Goal: Task Accomplishment & Management: Use online tool/utility

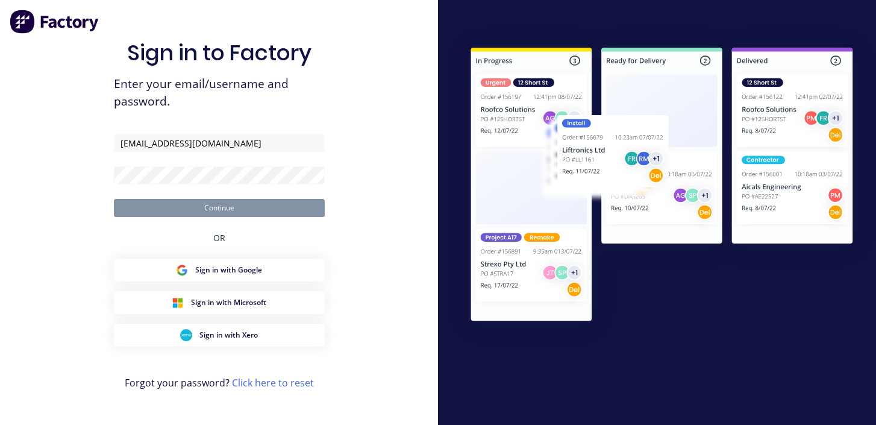
type input "[EMAIL_ADDRESS][DOMAIN_NAME]"
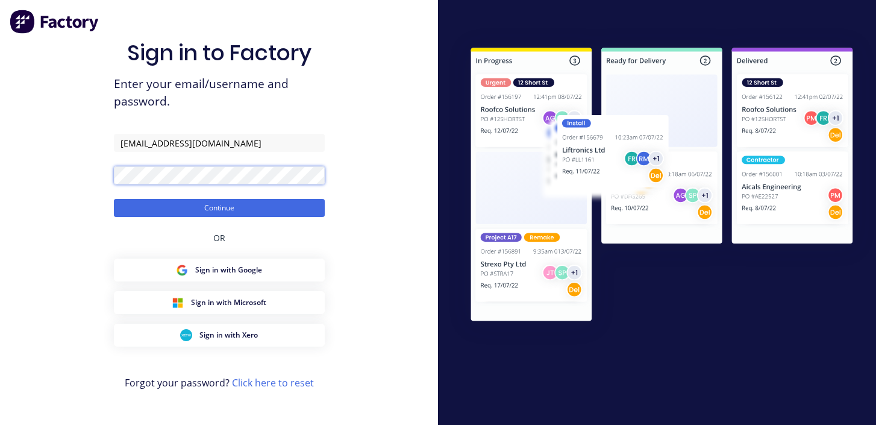
click at [114, 199] on button "Continue" at bounding box center [219, 208] width 211 height 18
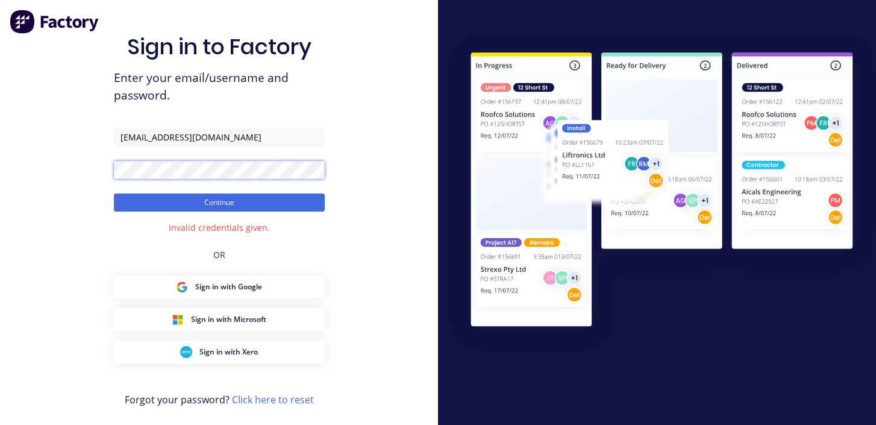
click at [114, 193] on button "Continue" at bounding box center [219, 202] width 211 height 18
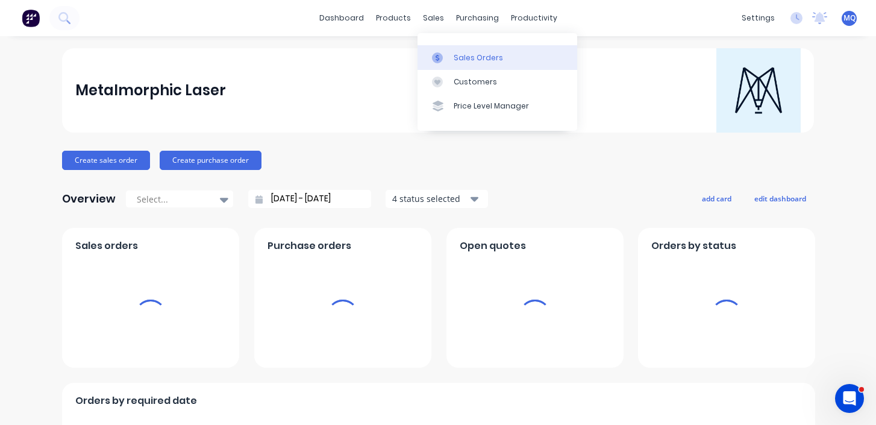
click at [443, 55] on div at bounding box center [441, 57] width 18 height 11
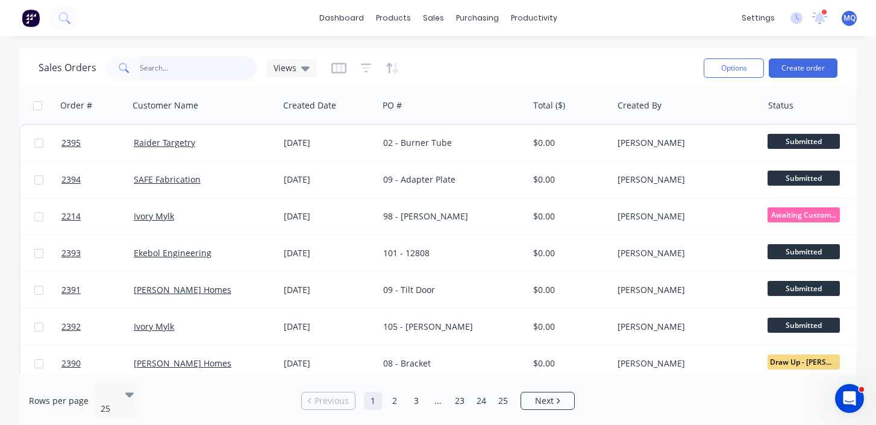
click at [199, 67] on input "text" at bounding box center [198, 68] width 117 height 24
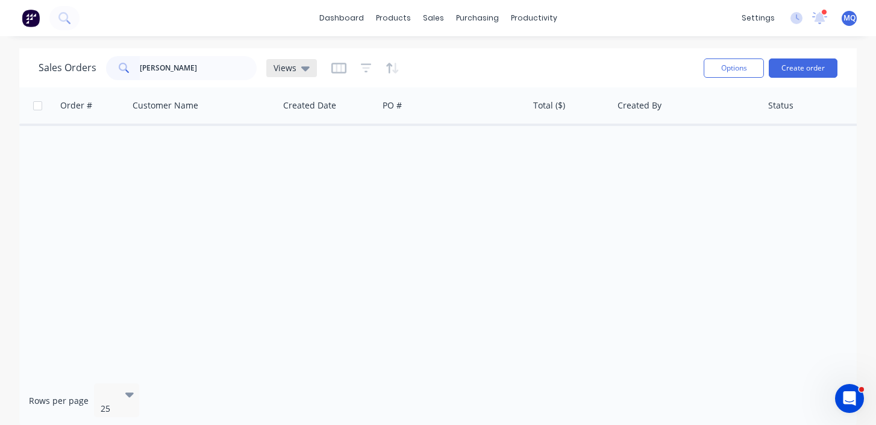
click at [291, 69] on span "Views" at bounding box center [284, 67] width 23 height 13
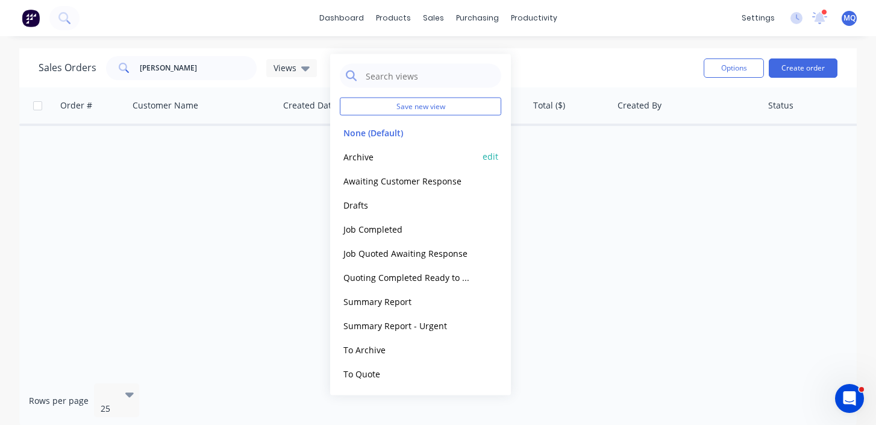
click at [357, 161] on button "Archive" at bounding box center [408, 156] width 137 height 14
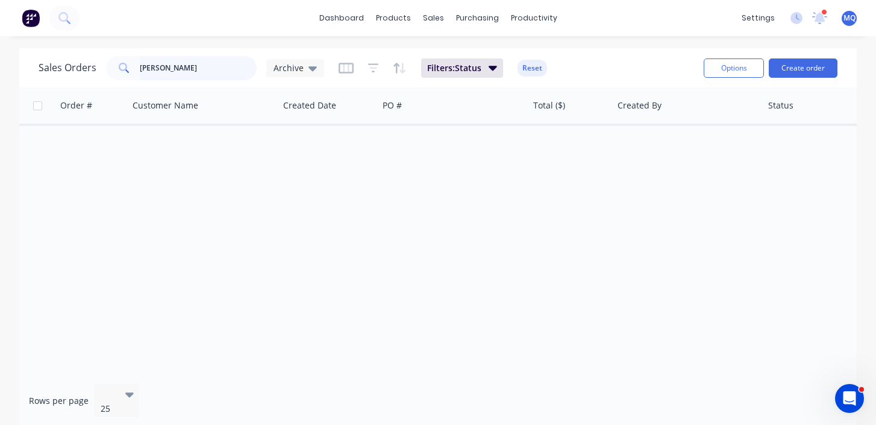
click at [193, 61] on input "[PERSON_NAME]" at bounding box center [198, 68] width 117 height 24
click at [196, 67] on input "[PERSON_NAME]" at bounding box center [198, 68] width 117 height 24
type input "[PERSON_NAME]"
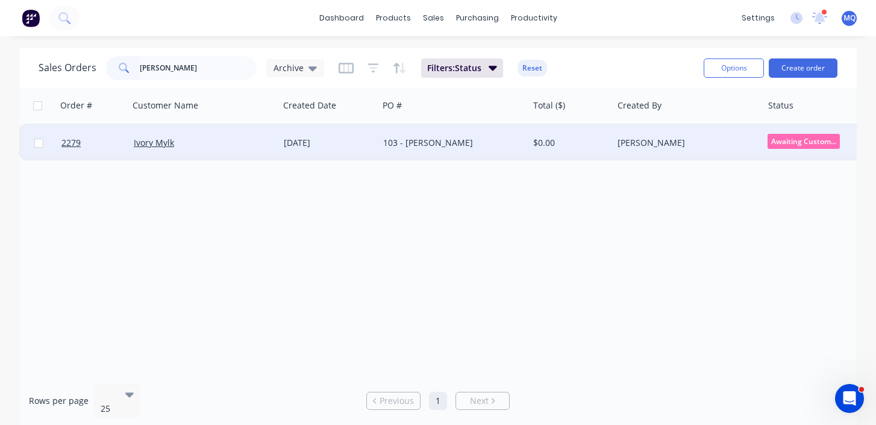
click at [208, 135] on div "Ivory Mylk" at bounding box center [204, 143] width 150 height 36
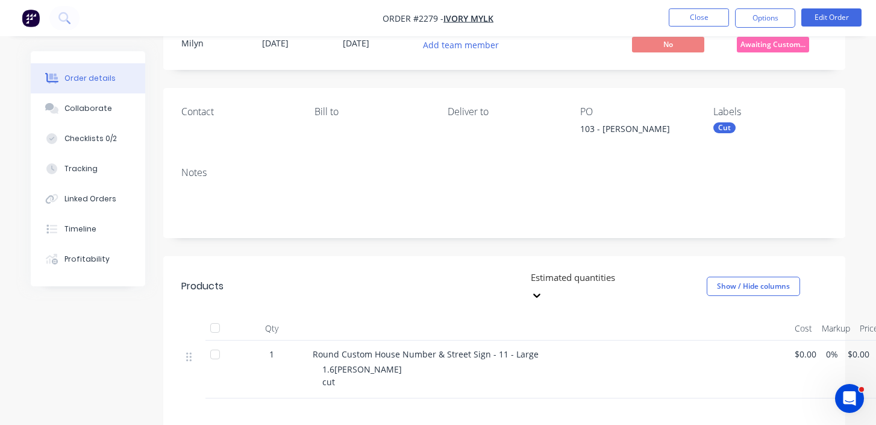
scroll to position [58, 0]
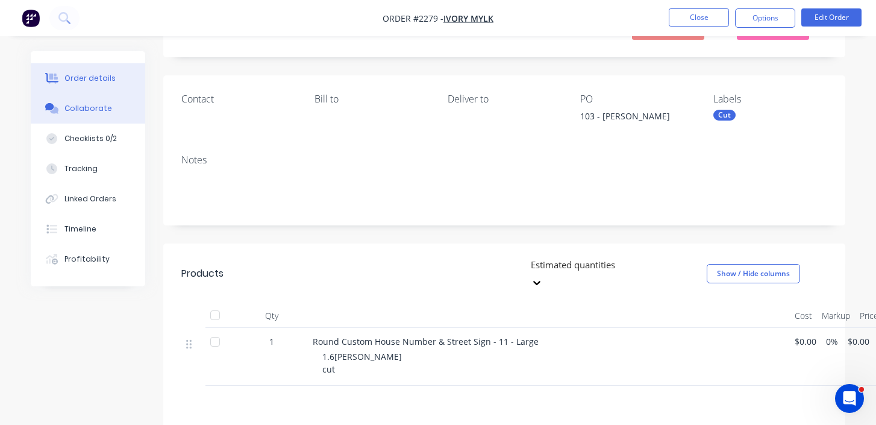
click at [105, 117] on button "Collaborate" at bounding box center [88, 108] width 114 height 30
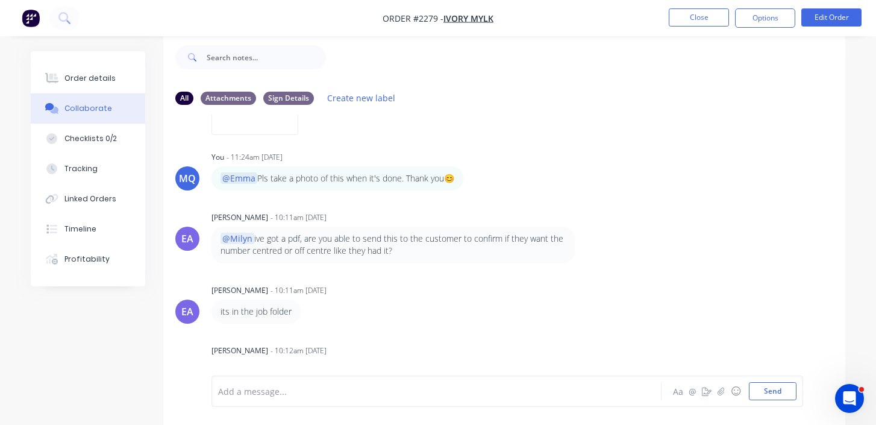
scroll to position [324, 0]
